Goal: Find specific page/section: Find specific page/section

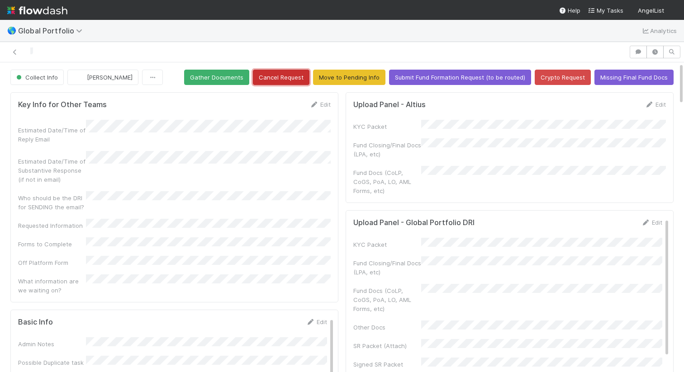
click at [280, 80] on button "Cancel Request" at bounding box center [281, 77] width 57 height 15
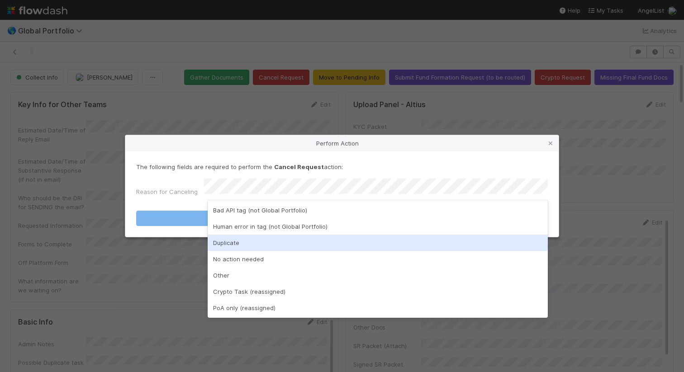
click at [325, 237] on div "Duplicate" at bounding box center [378, 243] width 340 height 16
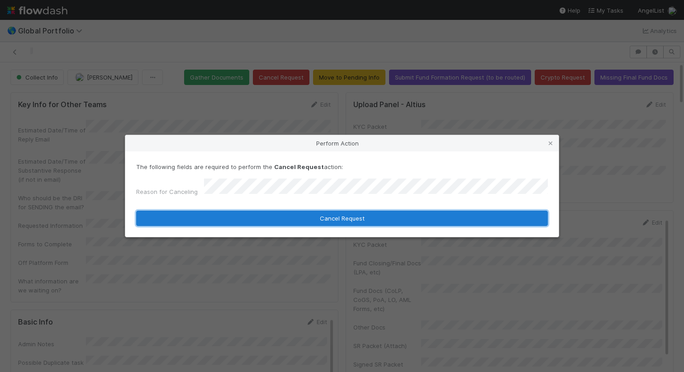
click at [340, 214] on button "Cancel Request" at bounding box center [342, 218] width 412 height 15
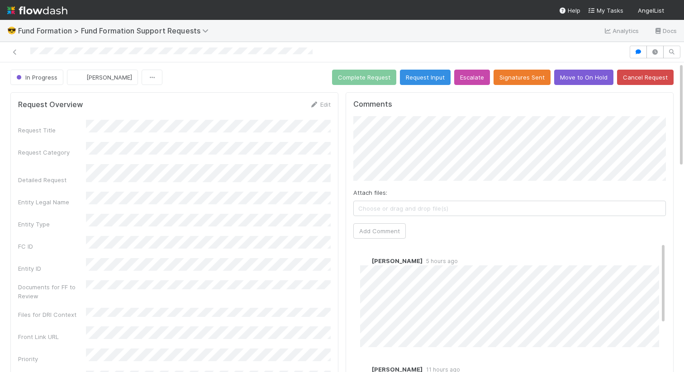
click at [332, 52] on div at bounding box center [315, 52] width 622 height 13
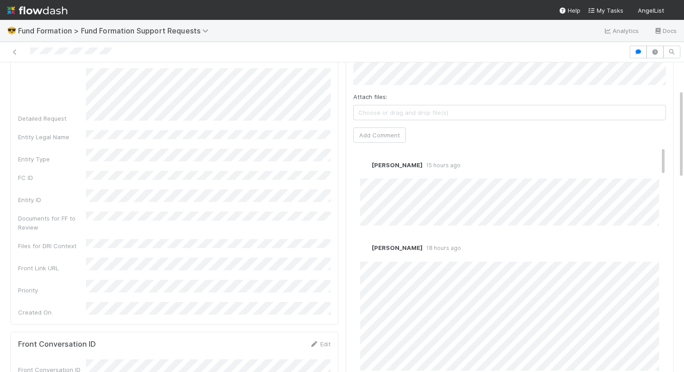
scroll to position [90, 0]
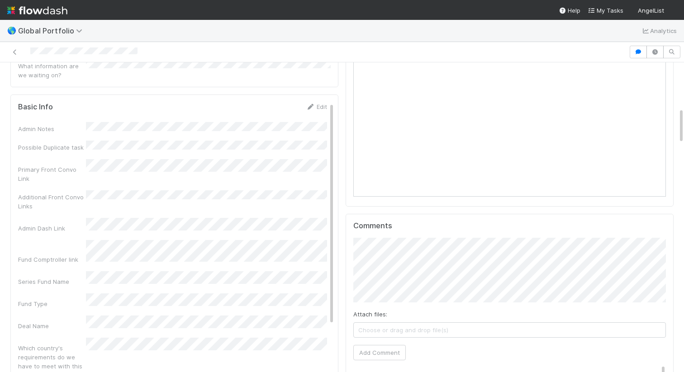
scroll to position [394, 0]
